Goal: Task Accomplishment & Management: Manage account settings

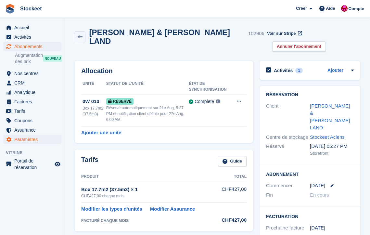
click at [17, 140] on span "Paramètres" at bounding box center [33, 139] width 39 height 9
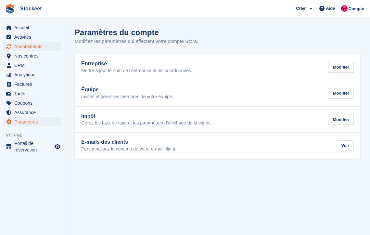
click at [32, 47] on span "Abonnements" at bounding box center [33, 46] width 39 height 9
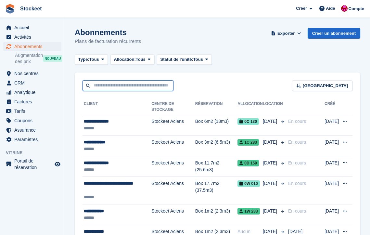
click at [133, 88] on input "text" at bounding box center [127, 85] width 91 height 11
type input "******"
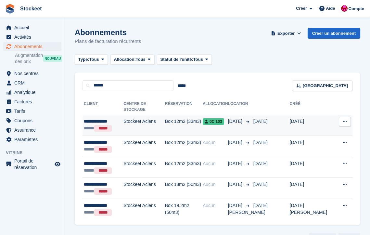
click at [156, 123] on td "Stockeet Aclens" at bounding box center [144, 125] width 42 height 21
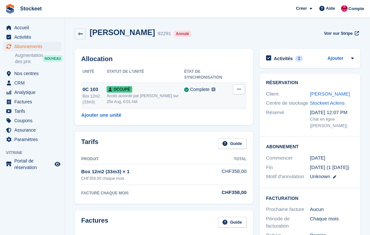
click at [131, 96] on div "Accès accordé par [PERSON_NAME] sur 25e Aug, 6:01 AM" at bounding box center [145, 99] width 78 height 12
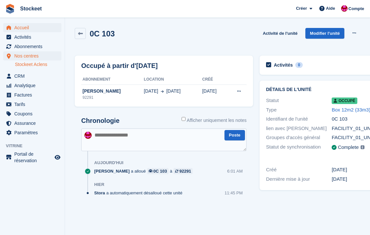
click at [29, 28] on span "Accueil" at bounding box center [33, 27] width 39 height 9
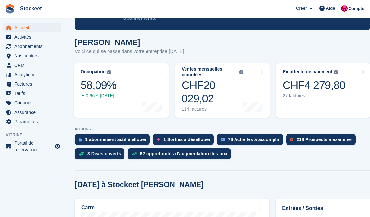
scroll to position [48, 0]
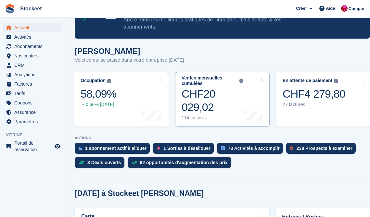
click at [231, 105] on div "CHF20 029,02" at bounding box center [211, 100] width 61 height 27
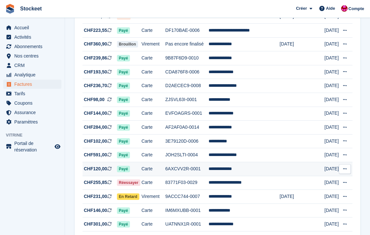
scroll to position [83, 0]
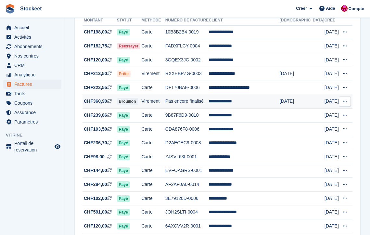
click at [209, 108] on td "Pas encore finalisé" at bounding box center [186, 101] width 43 height 14
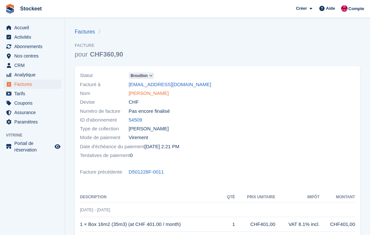
click at [149, 94] on link "[PERSON_NAME]" at bounding box center [149, 93] width 40 height 7
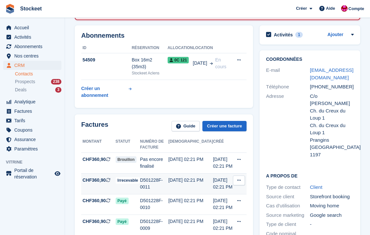
scroll to position [24, 0]
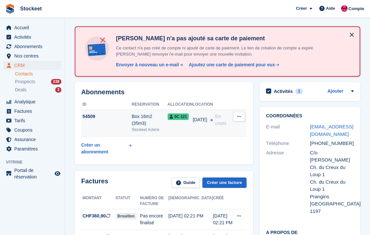
click at [236, 119] on button at bounding box center [239, 117] width 12 height 10
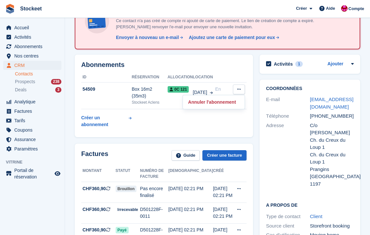
scroll to position [60, 0]
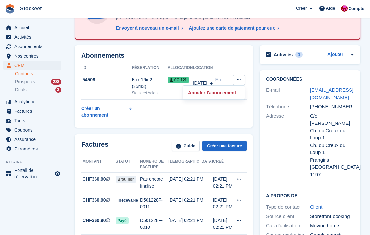
click at [219, 131] on div "Factures Guide Créer une facture Montant Statut Numéro de facture Dû Créé CHF36…" at bounding box center [163, 217] width 185 height 172
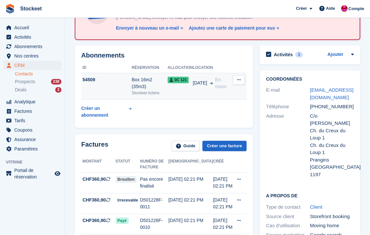
click at [239, 81] on icon at bounding box center [239, 80] width 4 height 4
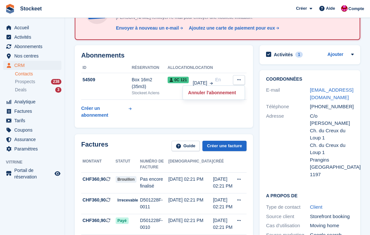
click at [170, 121] on div "Abonnements ID Réservation Allocation Location 54509 Box 16m2 (35m3) Stockeet A…" at bounding box center [164, 86] width 178 height 82
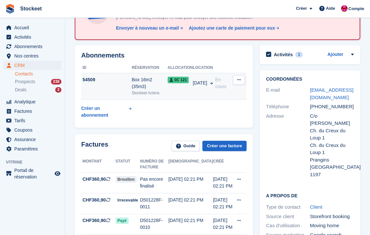
click at [124, 83] on td "54509" at bounding box center [106, 86] width 50 height 27
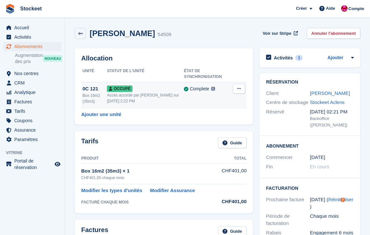
click at [244, 89] on button at bounding box center [239, 89] width 12 height 10
click at [222, 101] on p "Sur-verrouillage" at bounding box center [213, 101] width 56 height 8
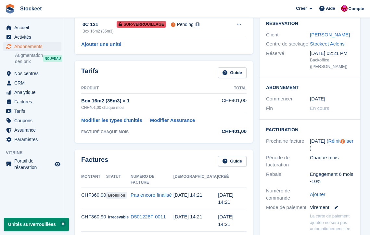
scroll to position [49, 0]
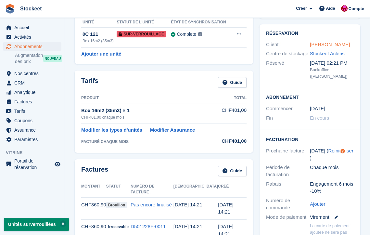
click at [330, 45] on link "[PERSON_NAME]" at bounding box center [330, 45] width 40 height 6
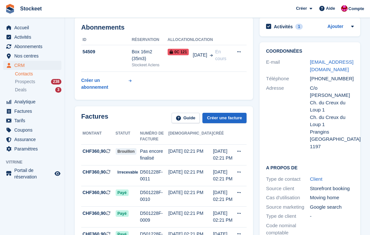
scroll to position [28, 0]
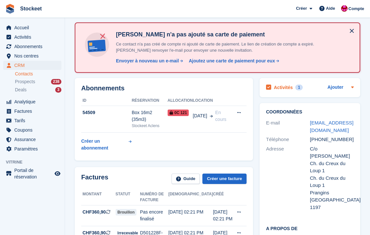
click at [285, 85] on h2 "Activités" at bounding box center [283, 87] width 19 height 6
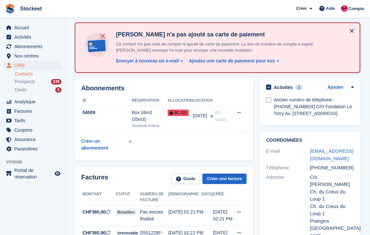
scroll to position [26, 0]
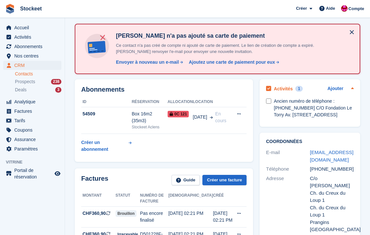
click at [285, 86] on h2 "Activités" at bounding box center [283, 89] width 19 height 6
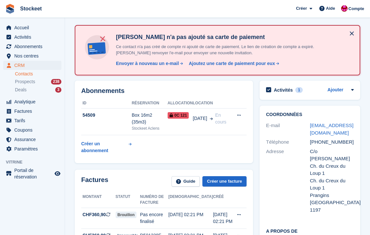
scroll to position [13, 0]
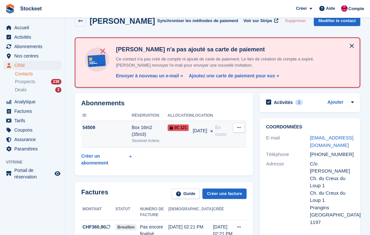
click at [128, 137] on td "54509" at bounding box center [106, 134] width 50 height 27
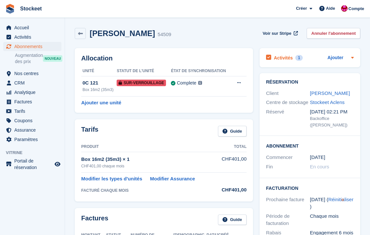
click at [281, 60] on h2 "Activités" at bounding box center [283, 58] width 19 height 6
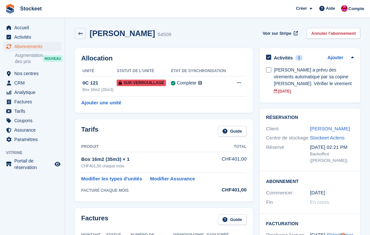
click at [281, 60] on h2 "Activités" at bounding box center [283, 58] width 19 height 6
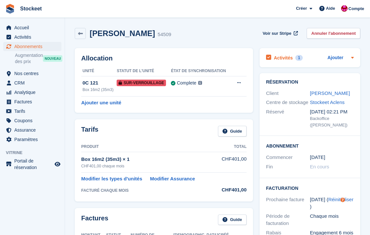
click at [286, 60] on h2 "Activités" at bounding box center [283, 58] width 19 height 6
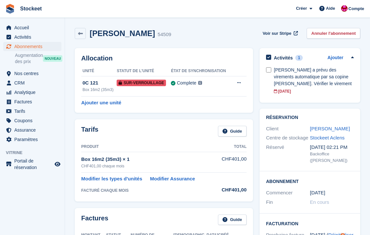
click at [286, 60] on h2 "Activités" at bounding box center [283, 58] width 19 height 6
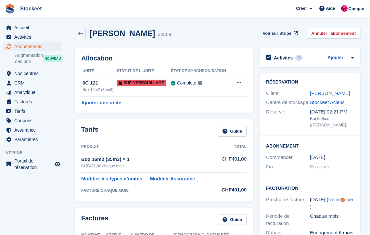
click at [288, 51] on div "Activités 1 Ajouter Gerald a prévu des virements automatique par sa copine Anto…" at bounding box center [309, 57] width 101 height 19
click at [289, 55] on h2 "Activités" at bounding box center [283, 58] width 19 height 6
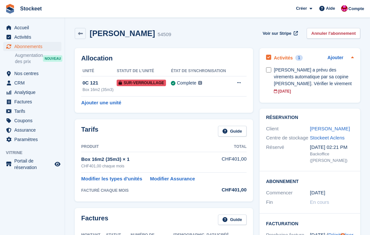
click at [289, 56] on h2 "Activités" at bounding box center [283, 58] width 19 height 6
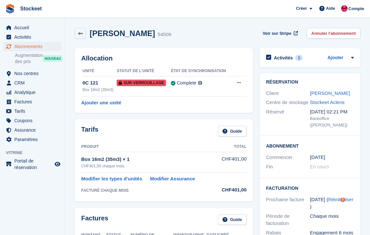
scroll to position [8, 0]
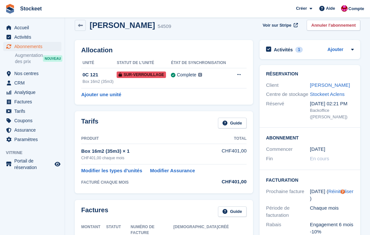
click at [29, 47] on span "Abonnements" at bounding box center [33, 46] width 39 height 9
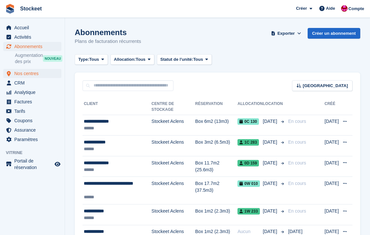
click at [24, 76] on span "Nos centres" at bounding box center [33, 73] width 39 height 9
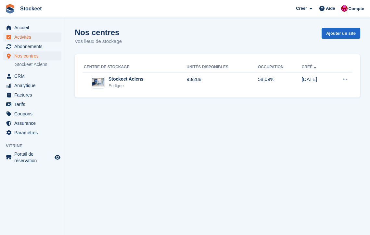
click at [24, 36] on span "Activités" at bounding box center [33, 36] width 39 height 9
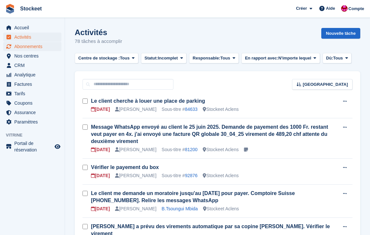
click at [28, 44] on span "Abonnements" at bounding box center [33, 46] width 39 height 9
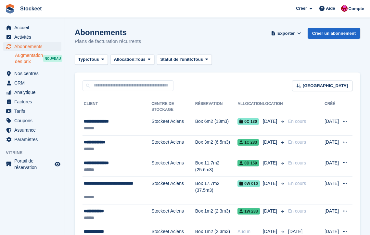
click at [28, 59] on span "Augmentation des prix" at bounding box center [29, 58] width 28 height 12
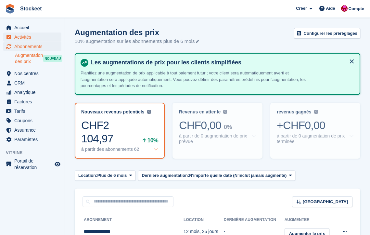
click at [30, 37] on span "Activités" at bounding box center [33, 36] width 39 height 9
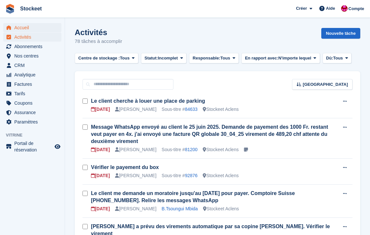
click at [31, 27] on span "Accueil" at bounding box center [33, 27] width 39 height 9
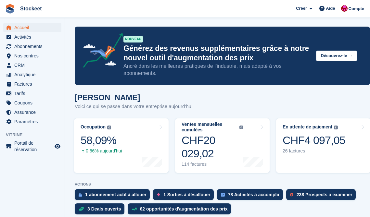
scroll to position [42, 0]
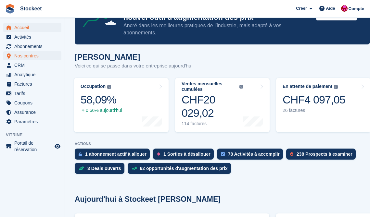
click at [23, 52] on span "Nos centres" at bounding box center [33, 55] width 39 height 9
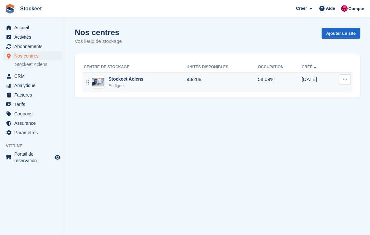
click at [114, 81] on div "Stockeet Aclens" at bounding box center [125, 79] width 35 height 7
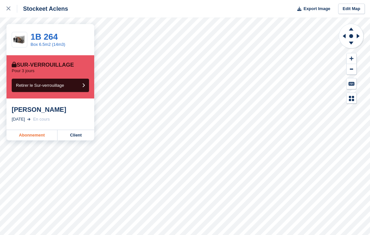
click at [42, 132] on link "Abonnement" at bounding box center [31, 135] width 51 height 10
click at [29, 137] on link "Abonnement" at bounding box center [31, 135] width 51 height 10
click at [33, 135] on link "Abonnement" at bounding box center [31, 135] width 51 height 10
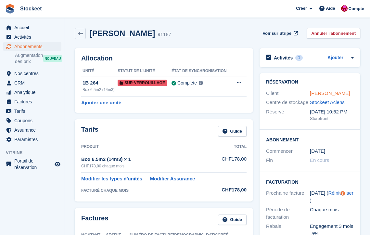
click at [330, 91] on link "[PERSON_NAME]" at bounding box center [330, 93] width 40 height 6
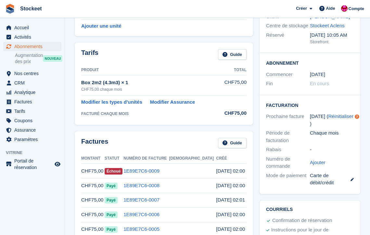
scroll to position [47, 0]
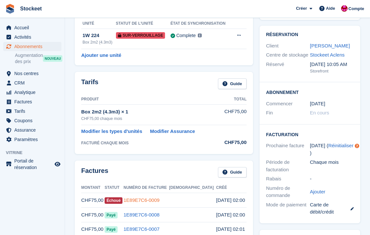
click at [159, 198] on link "1E89E7C6-0009" at bounding box center [141, 200] width 36 height 6
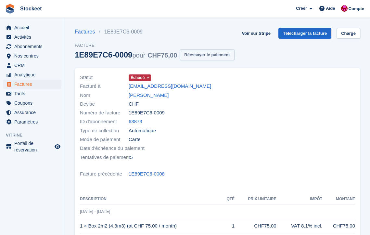
click at [221, 56] on button "Réessayer le paiement" at bounding box center [207, 54] width 55 height 11
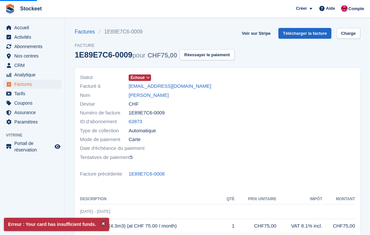
scroll to position [47, 0]
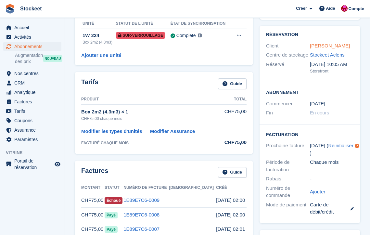
click at [323, 47] on link "Arthur Marquis" at bounding box center [330, 46] width 40 height 6
